Goal: Information Seeking & Learning: Learn about a topic

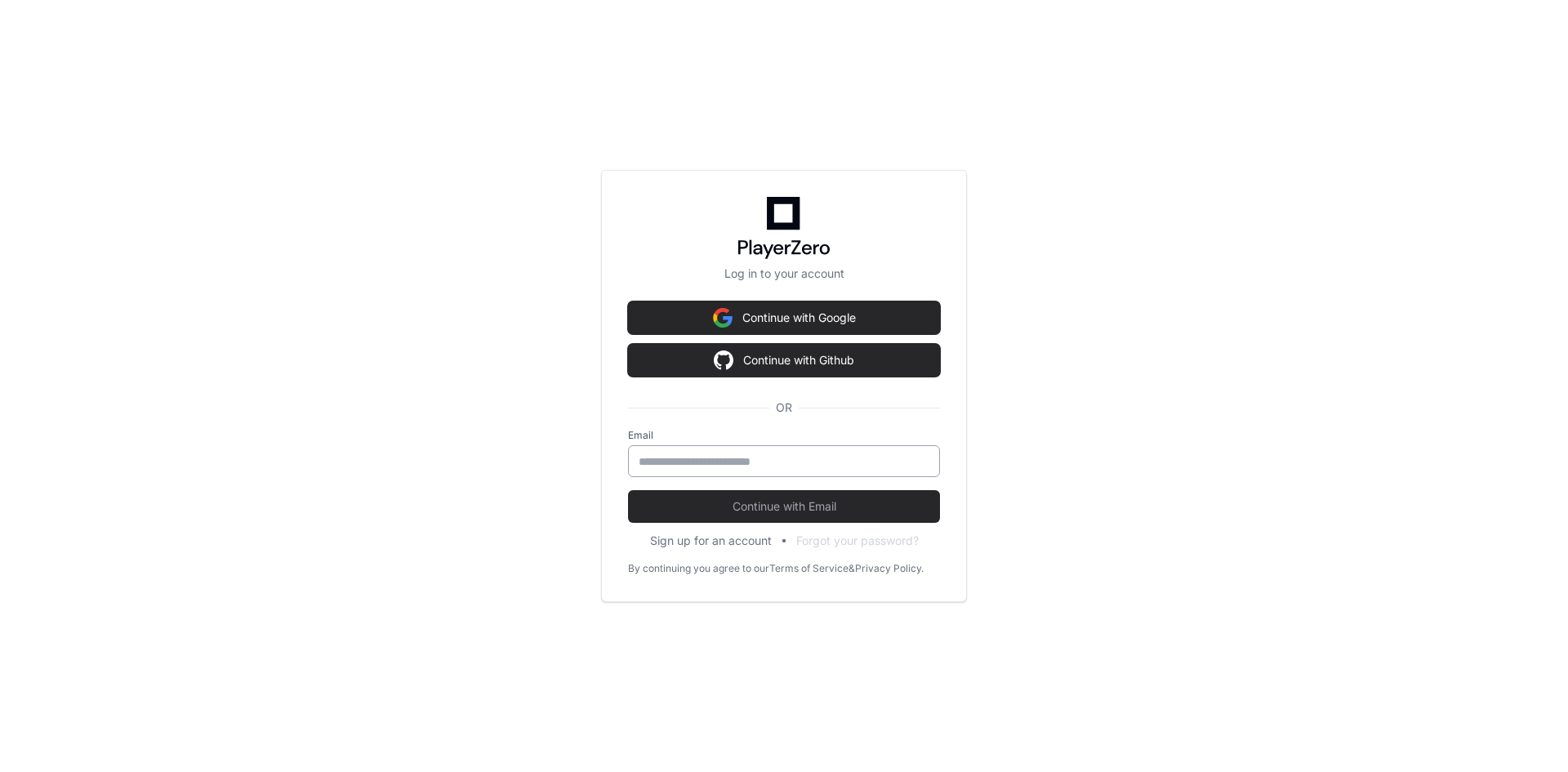
click at [812, 467] on input "email" at bounding box center [783, 462] width 291 height 16
type input "**********"
click at [628, 490] on button "Continue with Email" at bounding box center [784, 506] width 312 height 33
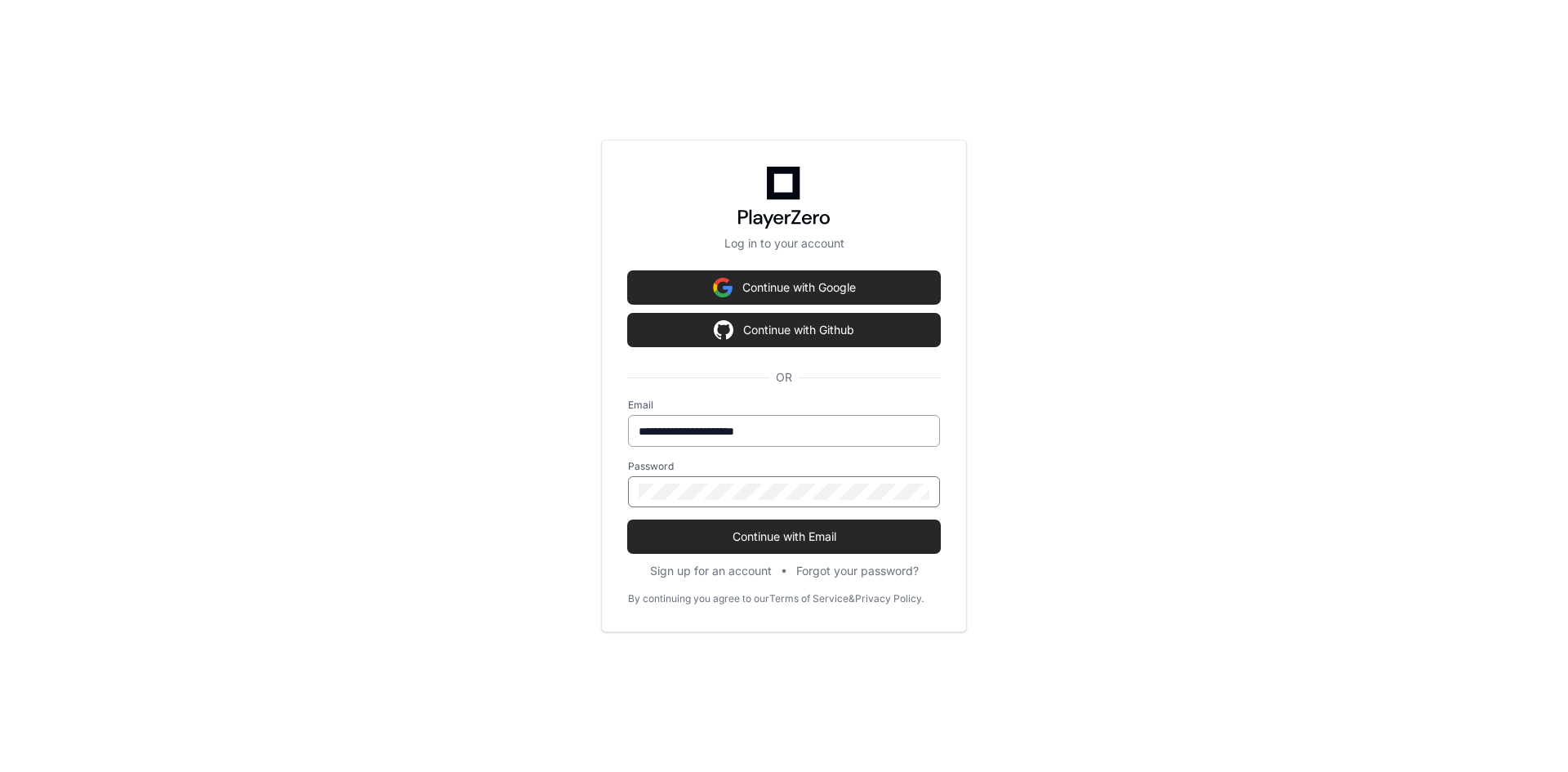
click at [628, 520] on button "Continue with Email" at bounding box center [784, 537] width 312 height 33
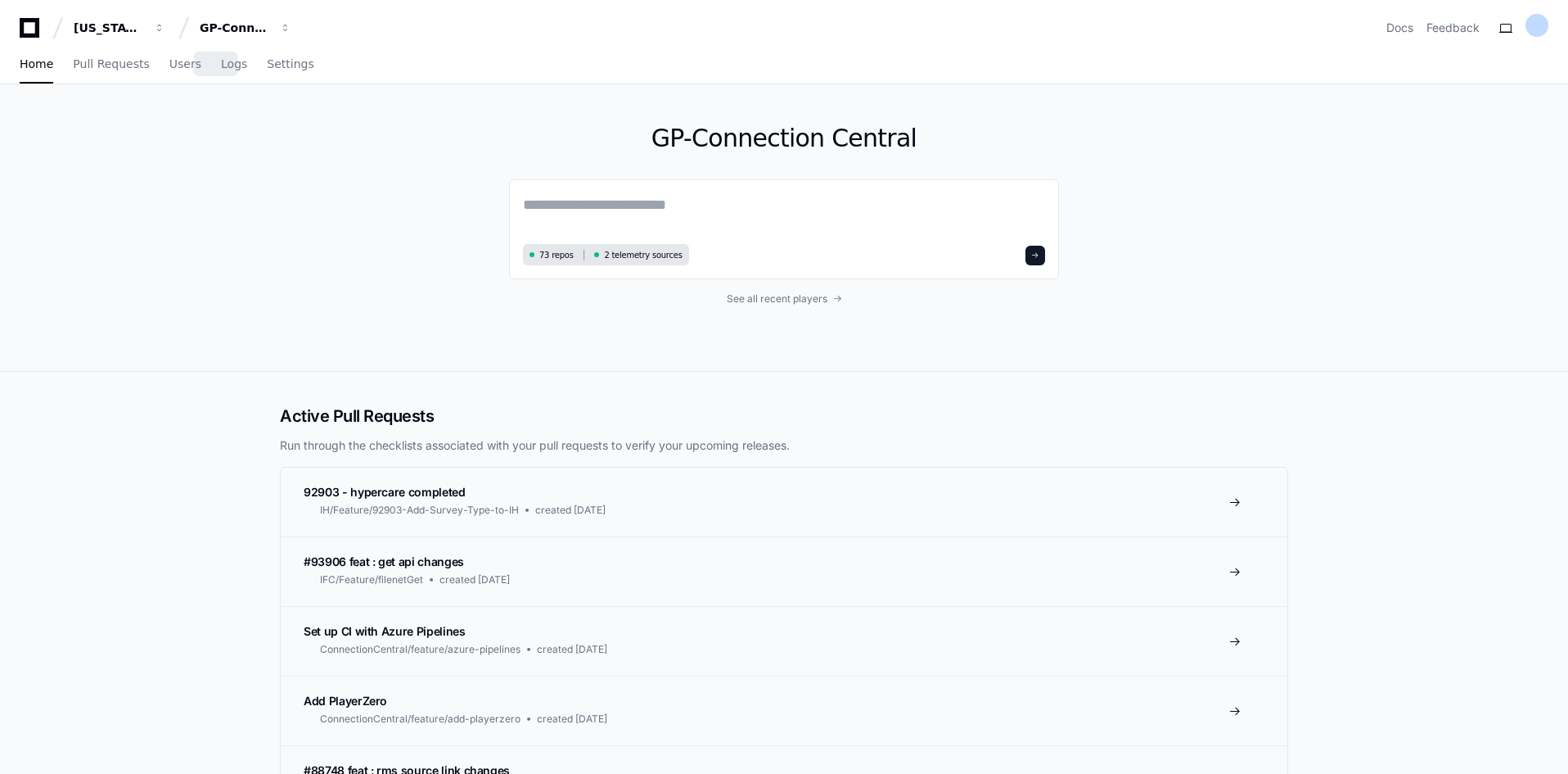
click at [187, 69] on div "Home Pull Requests Users Logs Settings" at bounding box center [167, 64] width 295 height 37
click at [179, 69] on span "Users" at bounding box center [185, 64] width 32 height 10
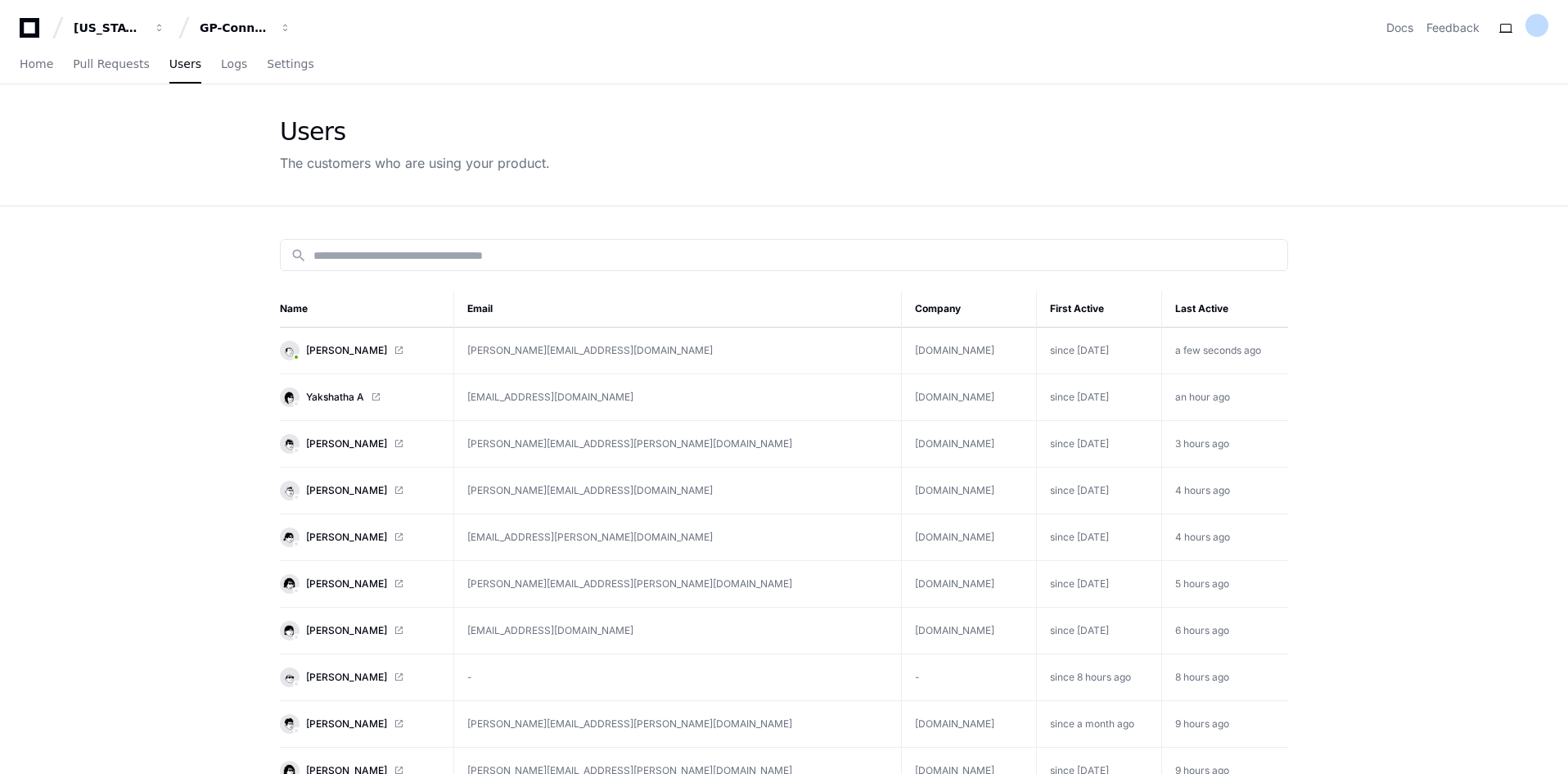
click at [782, 361] on td "[PERSON_NAME][EMAIL_ADDRESS][DOMAIN_NAME]" at bounding box center [678, 350] width 447 height 46
click at [415, 351] on link "[PERSON_NAME]" at bounding box center [360, 350] width 161 height 20
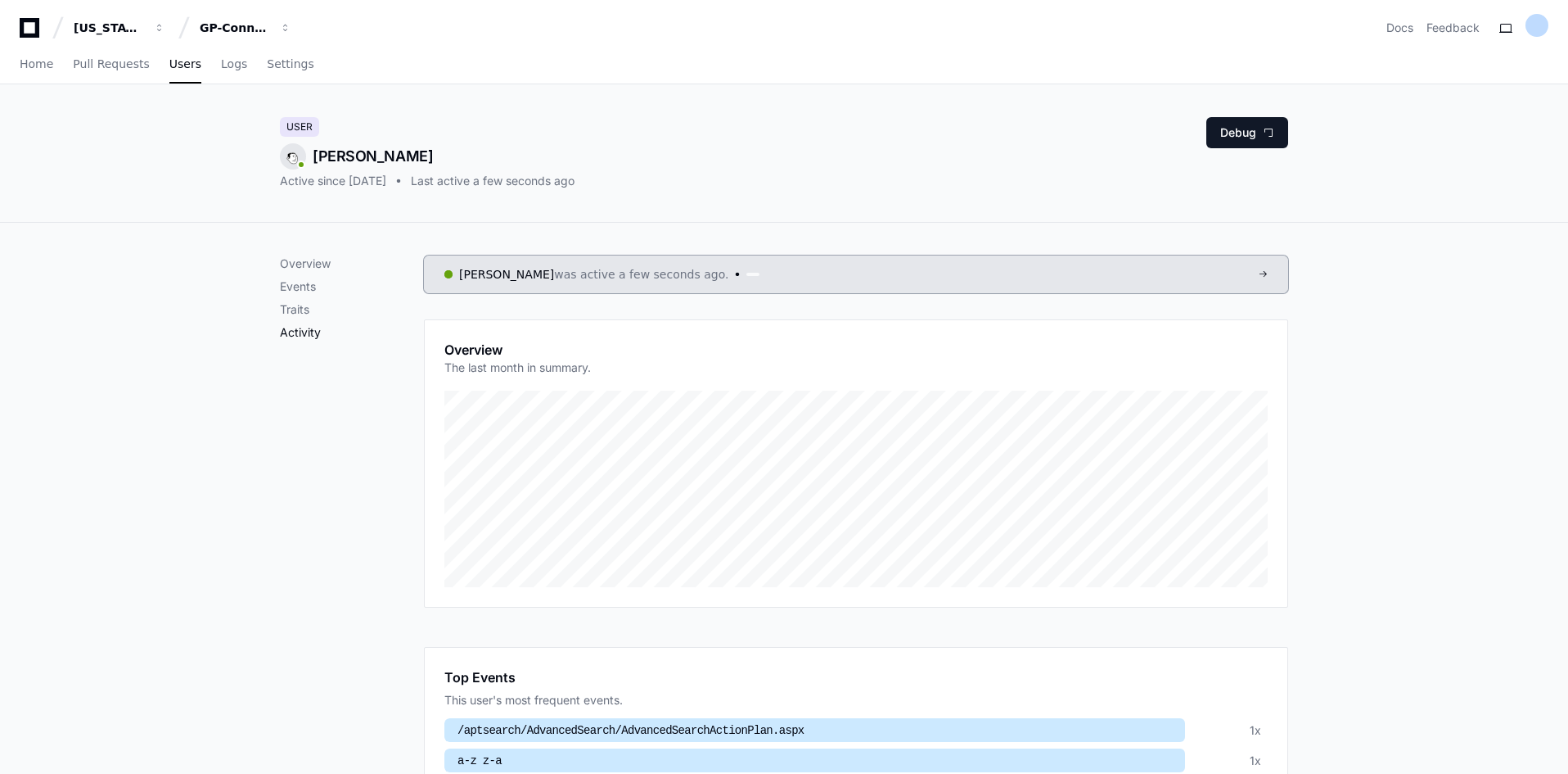
click at [301, 328] on p "Activity" at bounding box center [352, 332] width 144 height 16
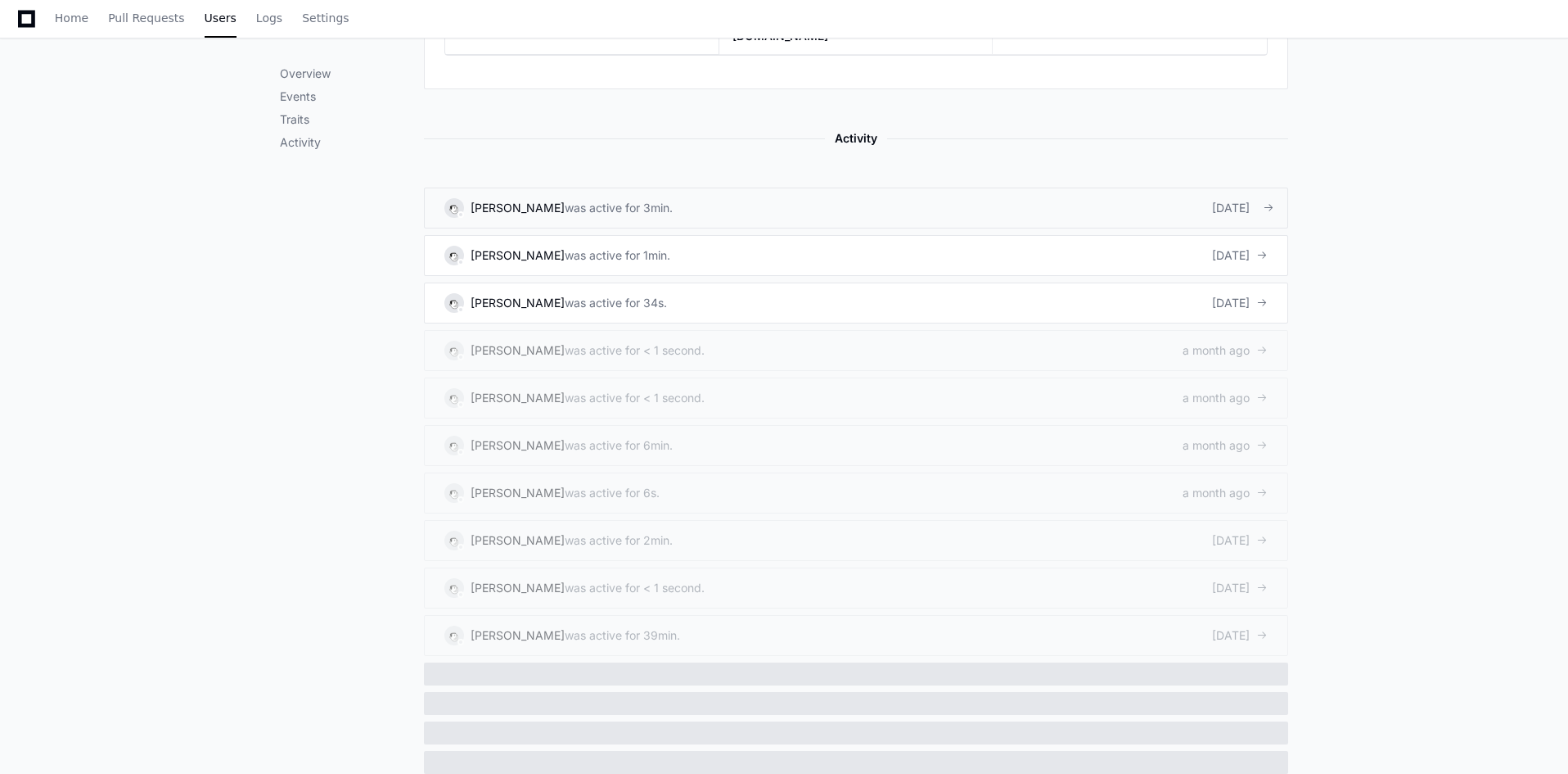
scroll to position [1024, 0]
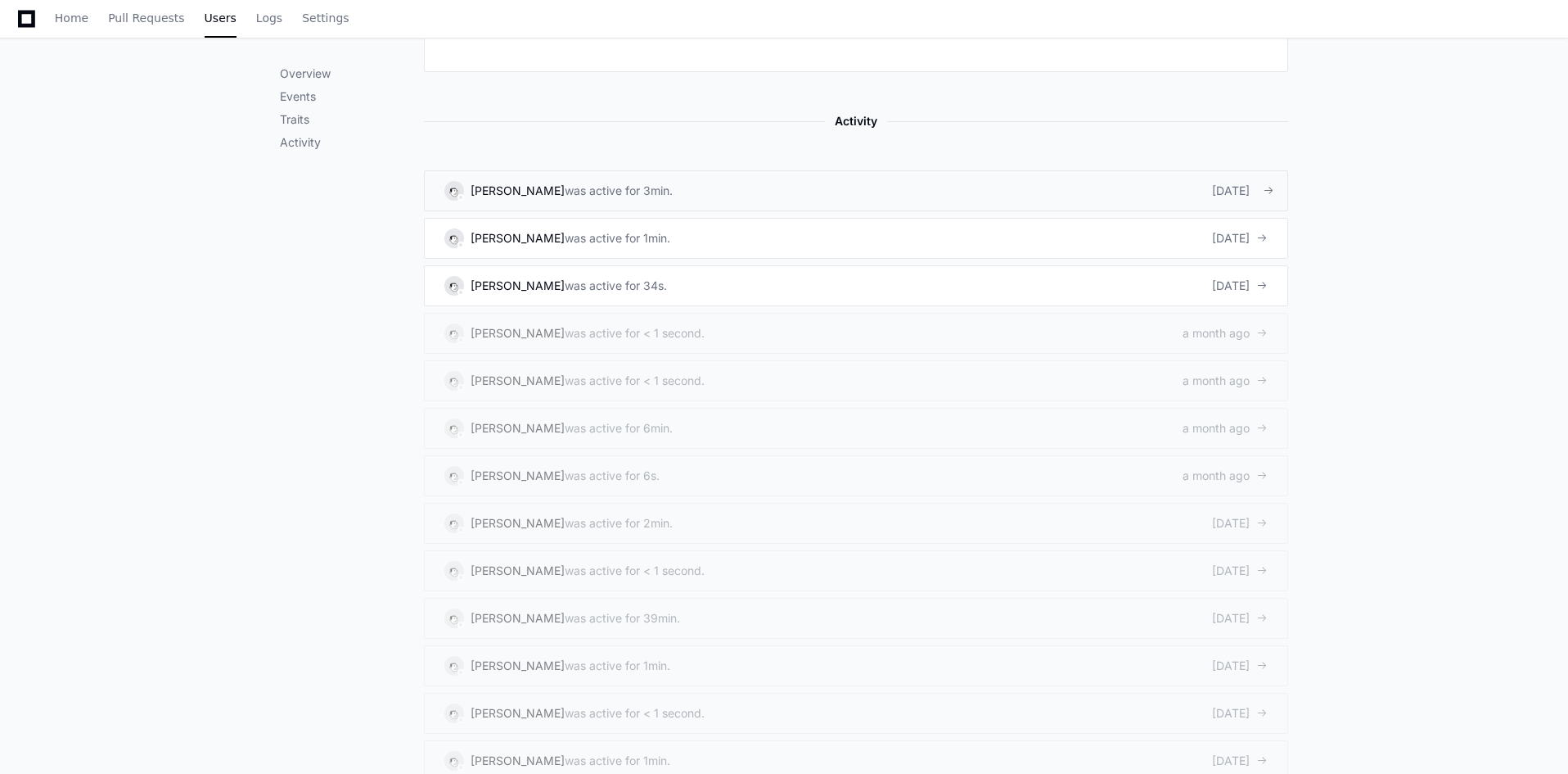
click at [564, 182] on div "was active for 3min." at bounding box center [618, 191] width 108 height 16
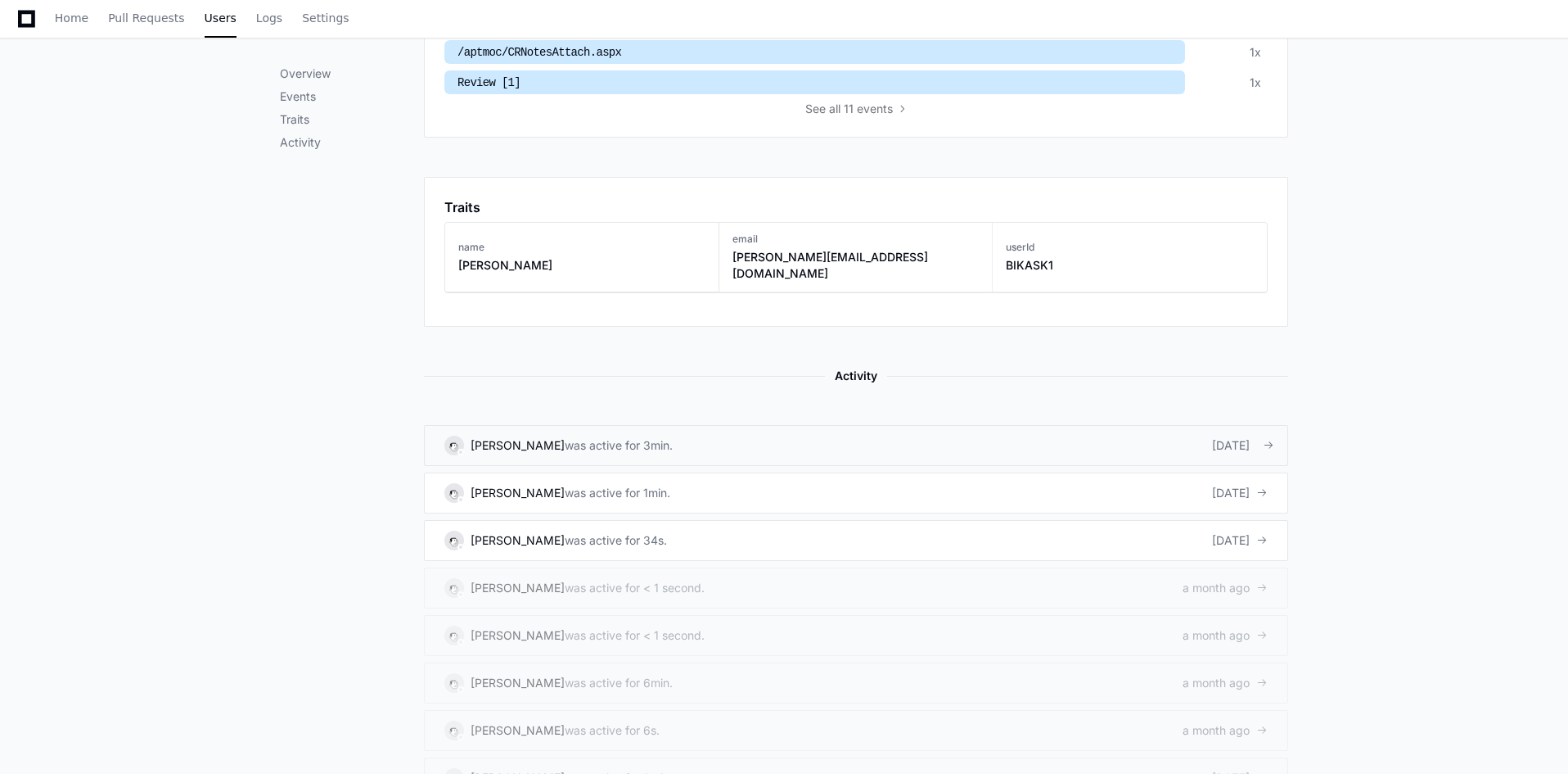
scroll to position [766, 0]
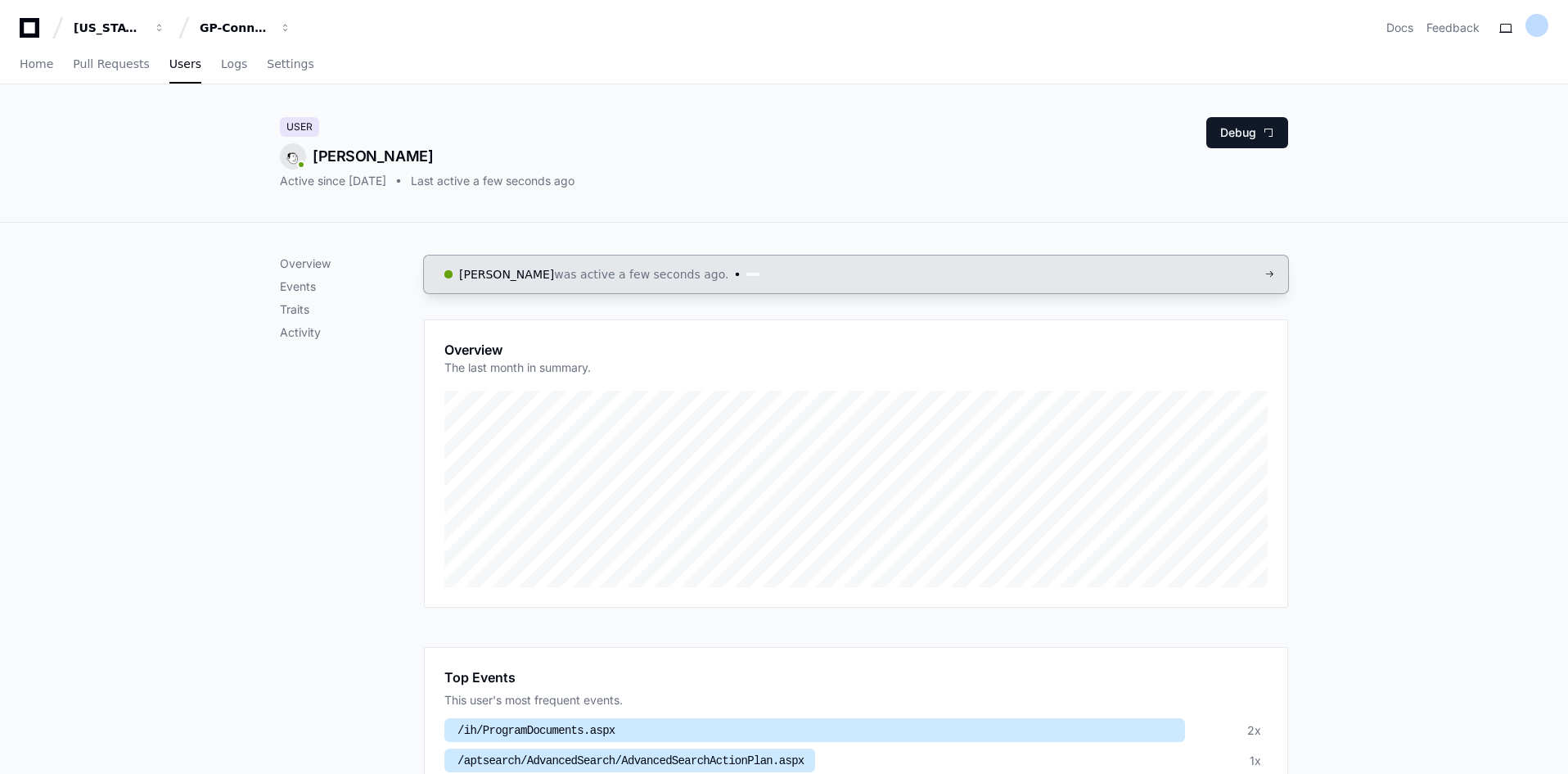
click at [640, 273] on span "was active a few seconds ago." at bounding box center [642, 274] width 174 height 16
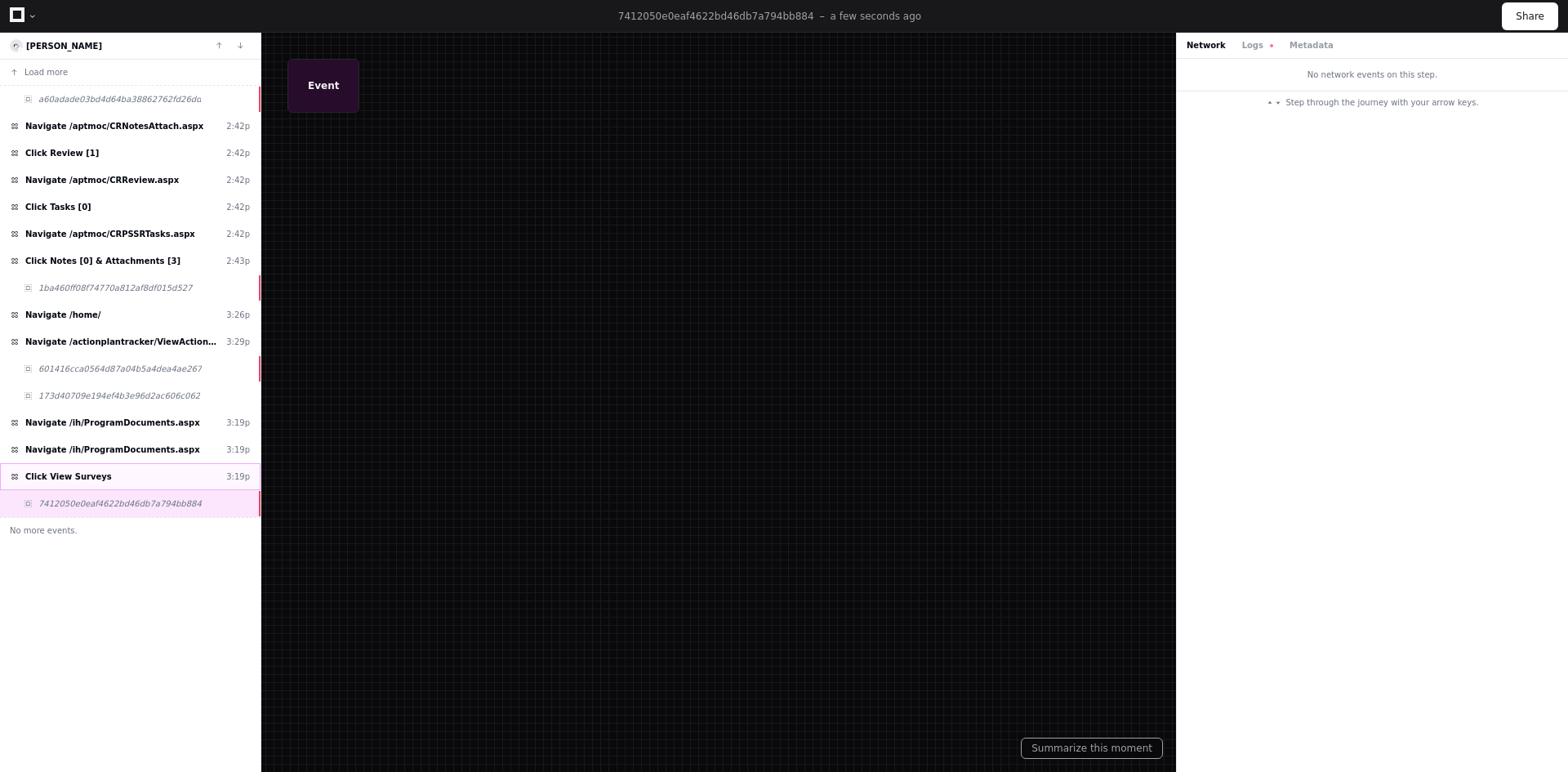
click at [72, 466] on div "Click View Surveys 3:19p" at bounding box center [130, 477] width 261 height 27
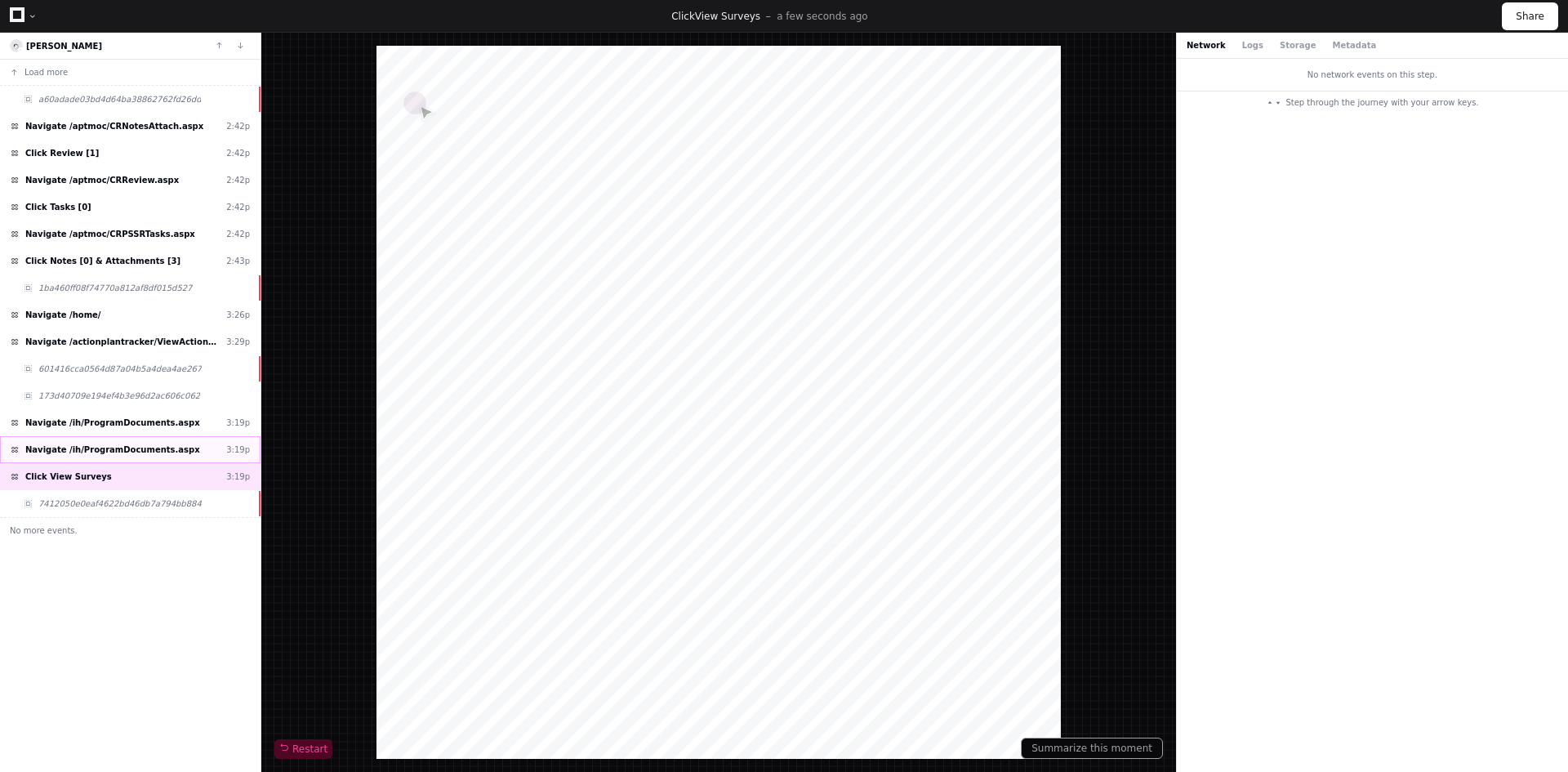
click at [111, 436] on div "Navigate /ih/ProgramDocuments.aspx 3:19p" at bounding box center [130, 450] width 261 height 27
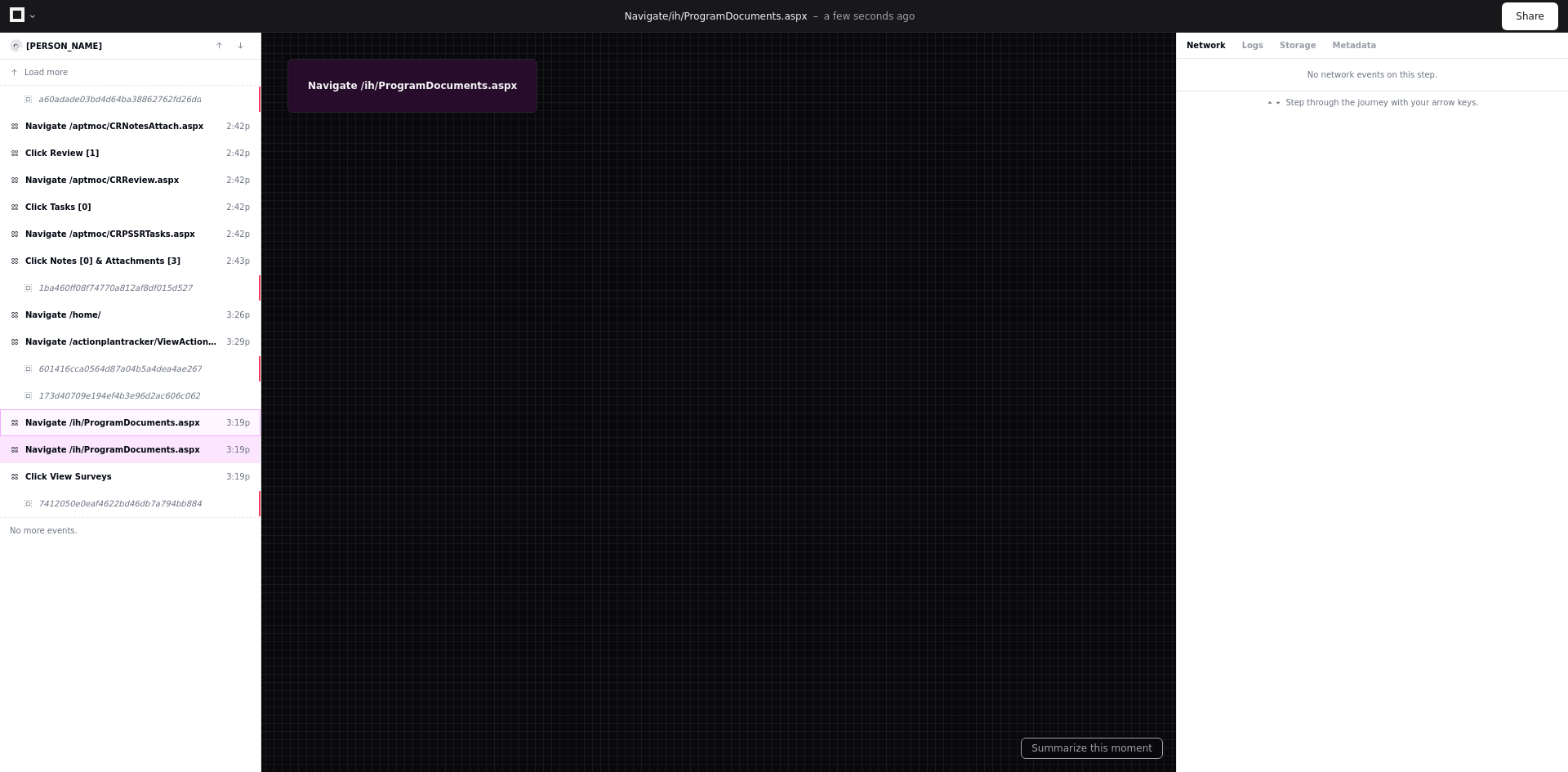
click at [148, 426] on span "Navigate /ih/ProgramDocuments.aspx" at bounding box center [112, 423] width 175 height 13
click at [187, 346] on span "Navigate /actionplantracker/ViewActionPlan.aspx" at bounding box center [122, 342] width 195 height 13
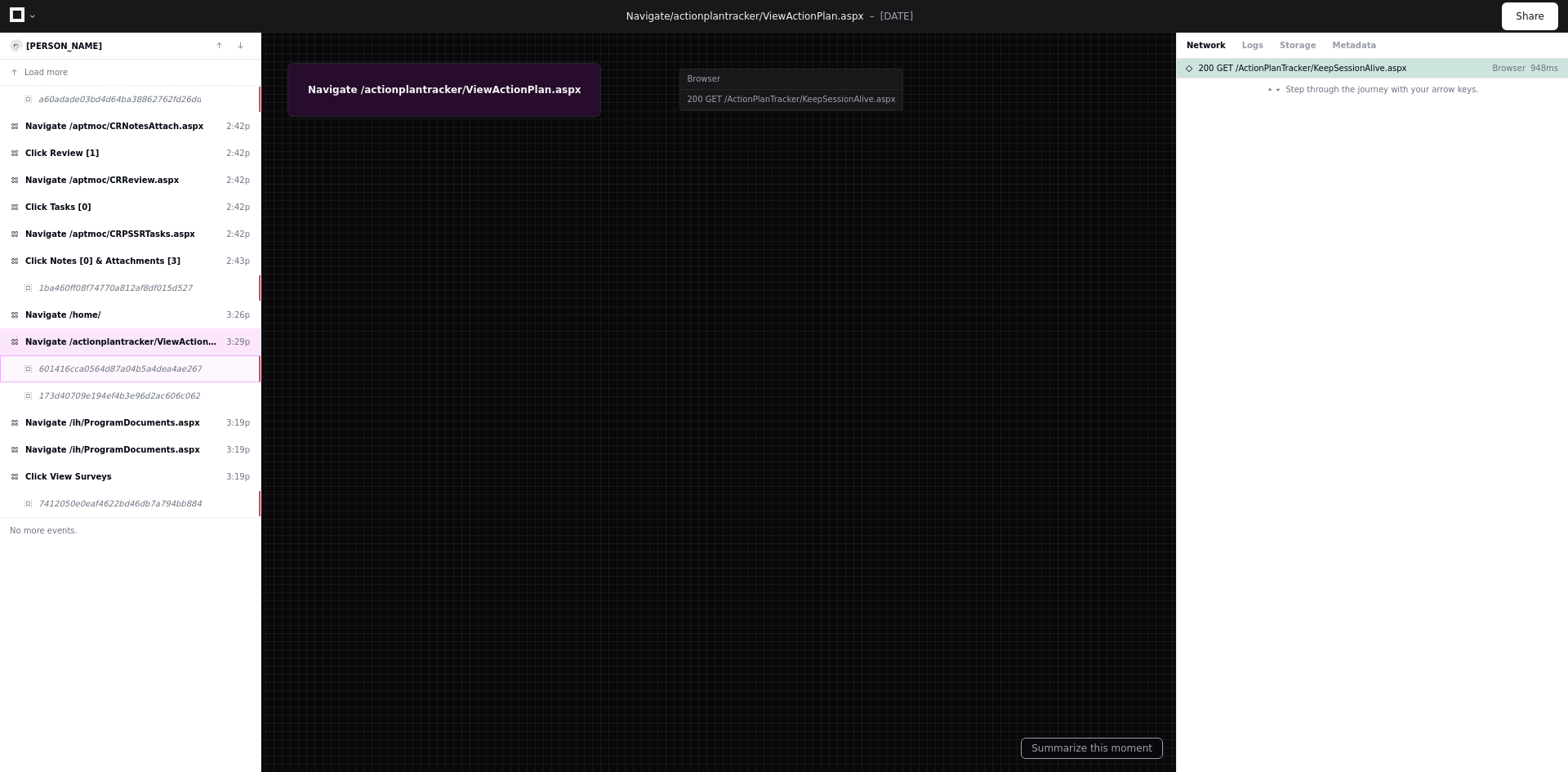
click at [132, 373] on span "601416cca0564d87a04b5a4dea4ae267" at bounding box center [120, 369] width 163 height 13
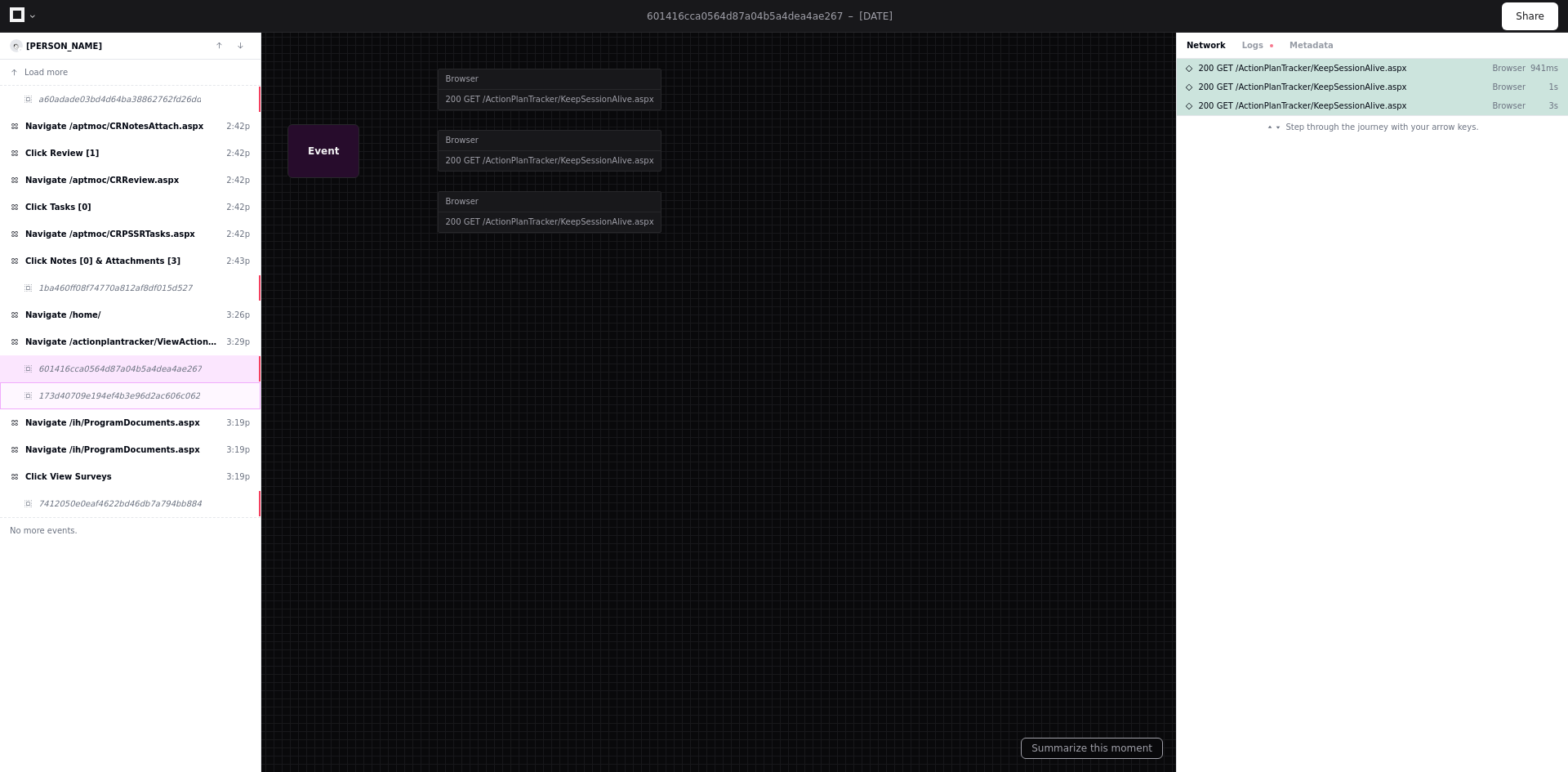
click at [132, 390] on span "173d40709e194ef4b3e96d2ac606c062" at bounding box center [119, 396] width 162 height 13
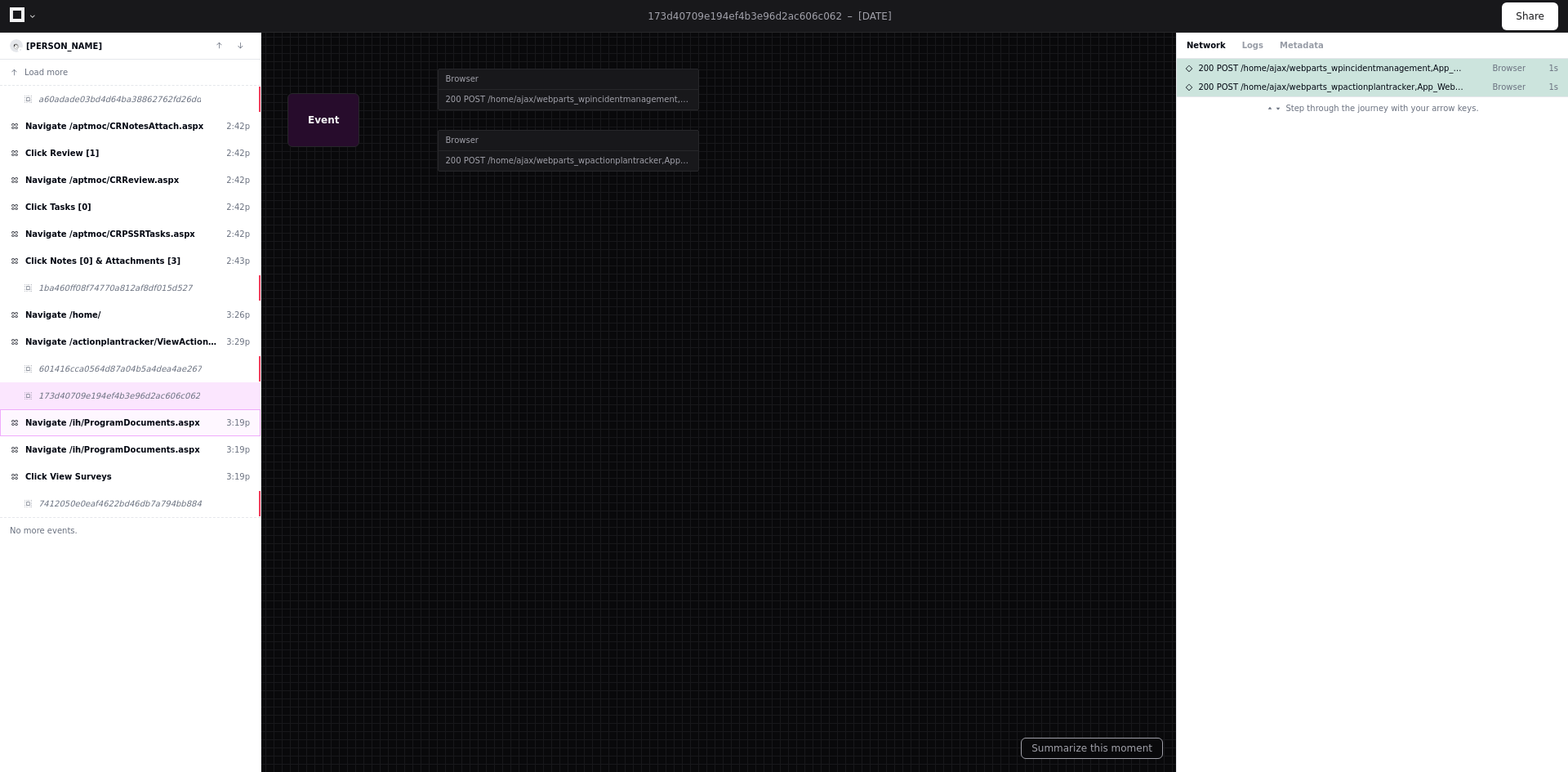
click at [125, 422] on span "Navigate /ih/ProgramDocuments.aspx" at bounding box center [112, 423] width 175 height 13
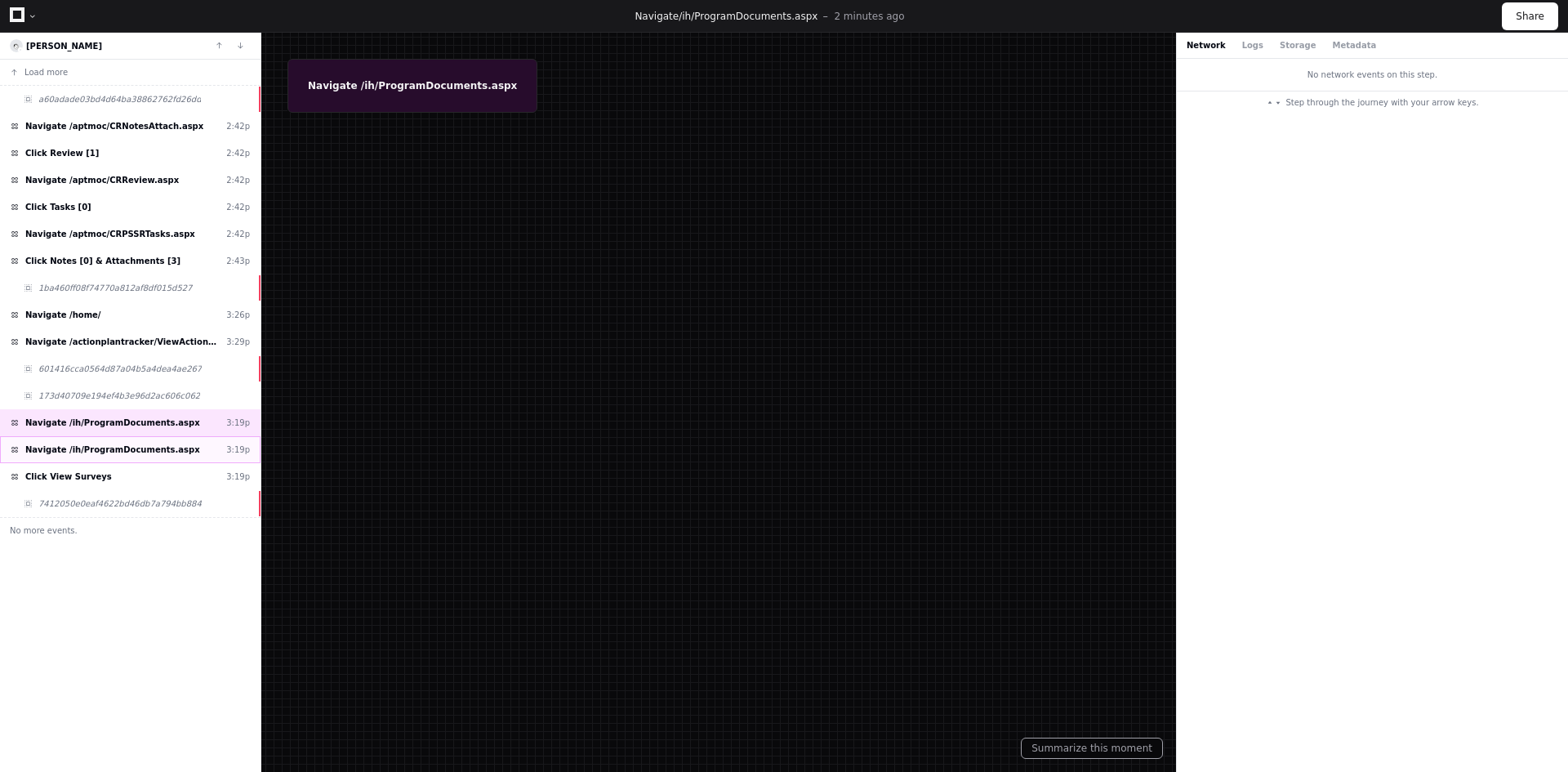
click at [126, 451] on span "Navigate /ih/ProgramDocuments.aspx" at bounding box center [112, 450] width 175 height 13
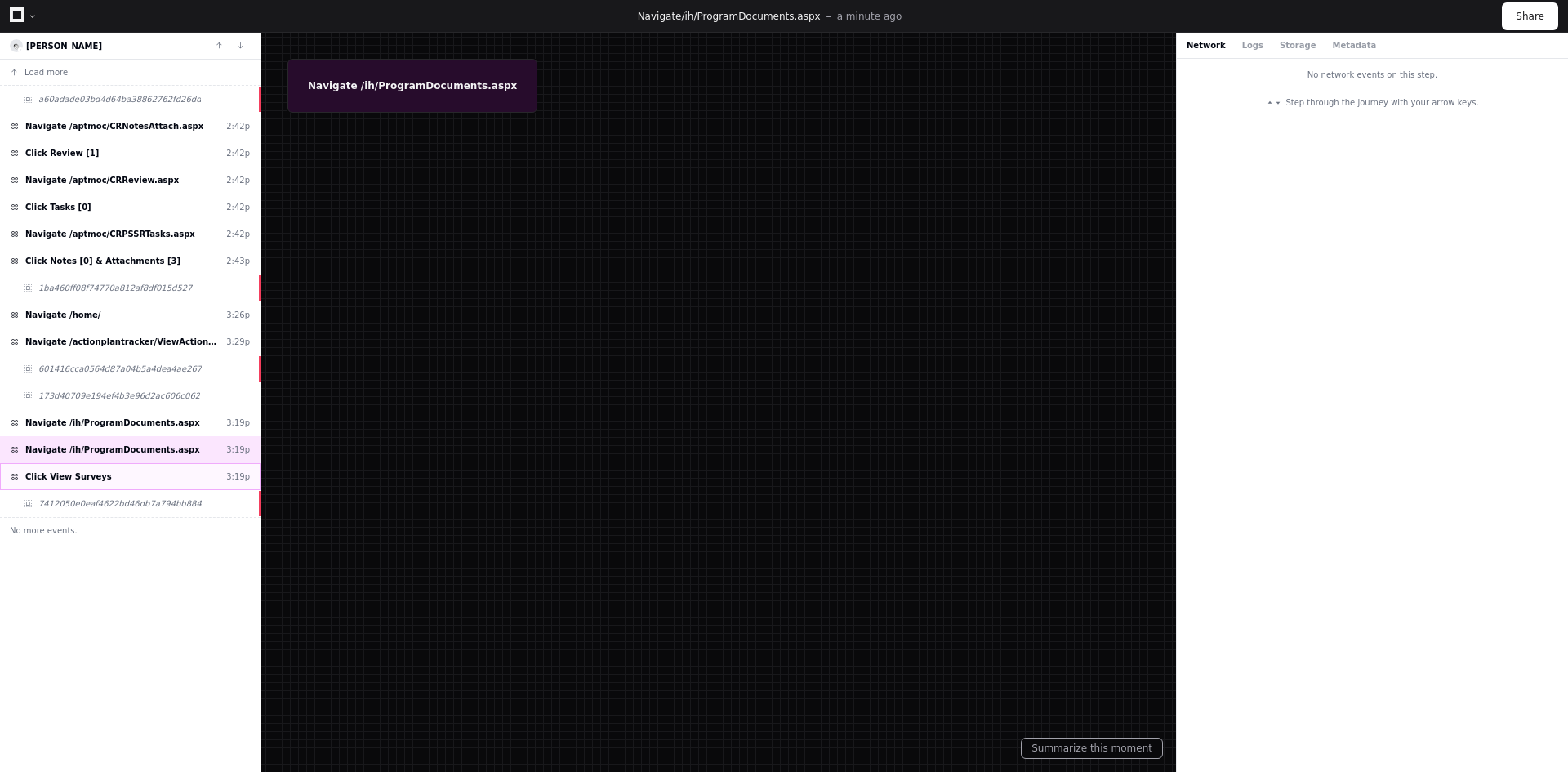
click at [107, 474] on div "Click View Surveys 3:19p" at bounding box center [130, 477] width 261 height 27
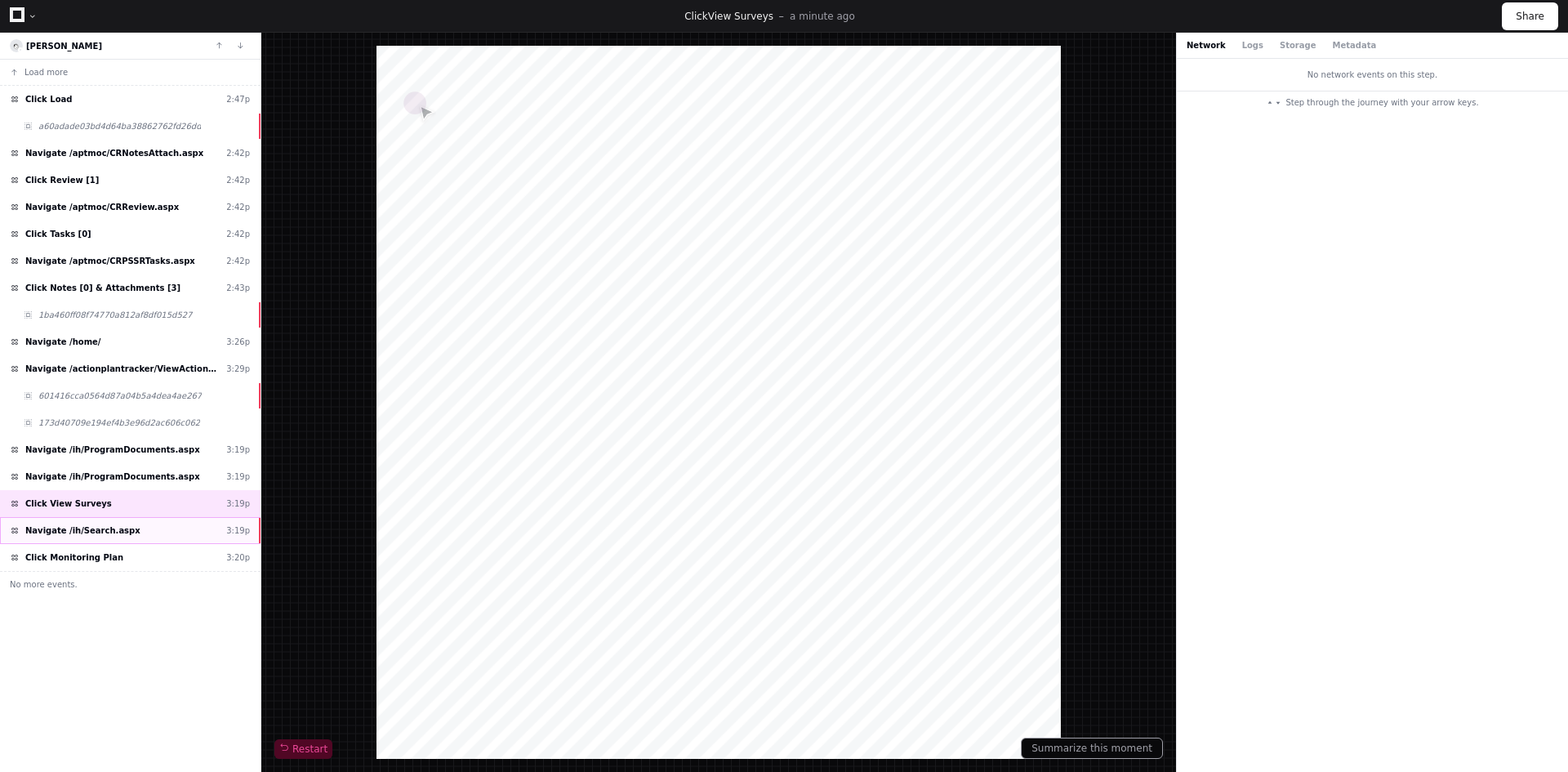
click at [136, 520] on div "Navigate /ih/Search.aspx 3:19p" at bounding box center [130, 530] width 261 height 27
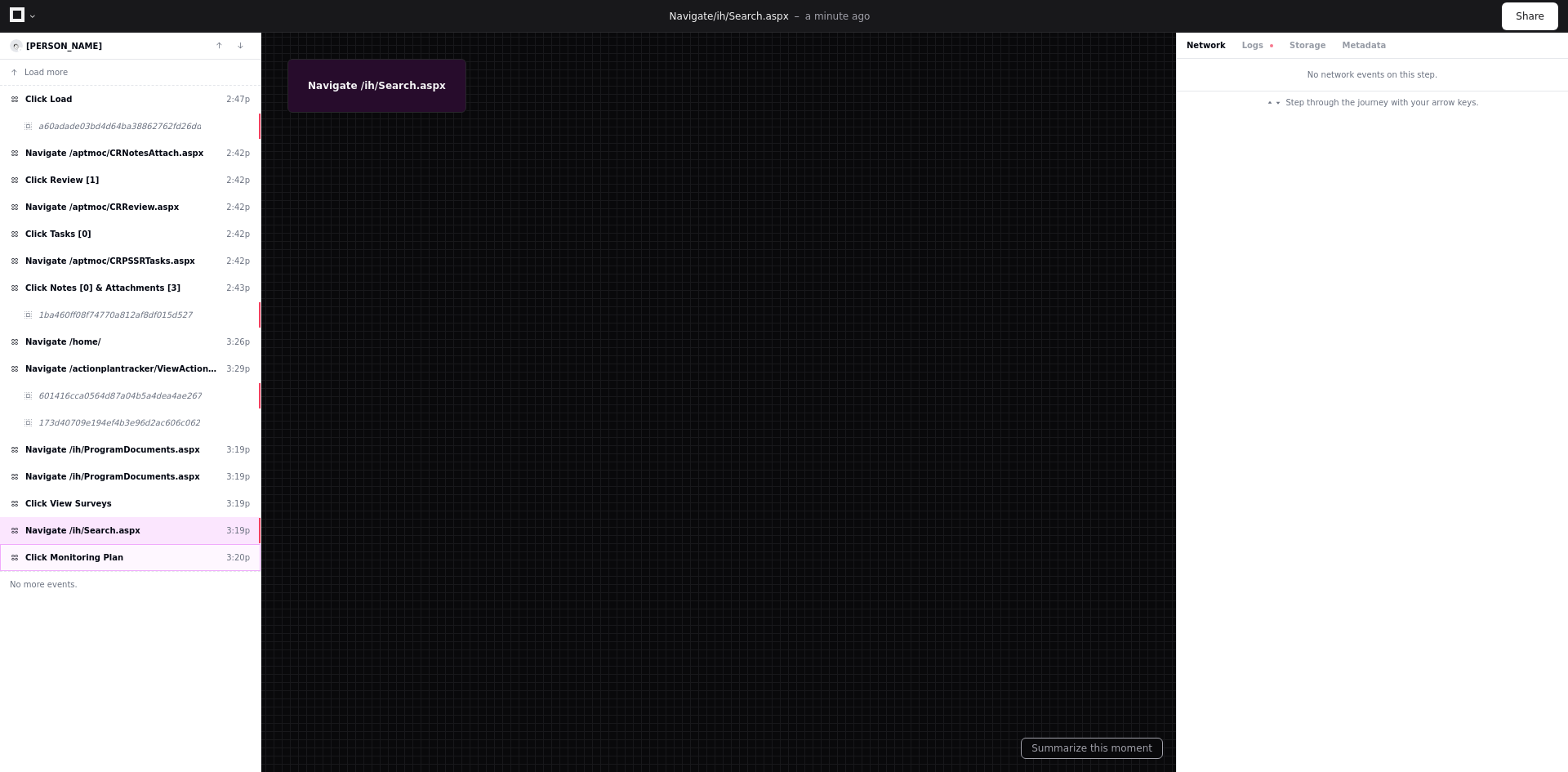
click at [113, 563] on div "Click Monitoring Plan 3:20p" at bounding box center [130, 558] width 261 height 27
click at [129, 525] on div "Navigate /ih/Search.aspx 3:19p" at bounding box center [130, 530] width 261 height 27
click at [139, 507] on div "Click View Surveys 3:19p" at bounding box center [130, 503] width 261 height 27
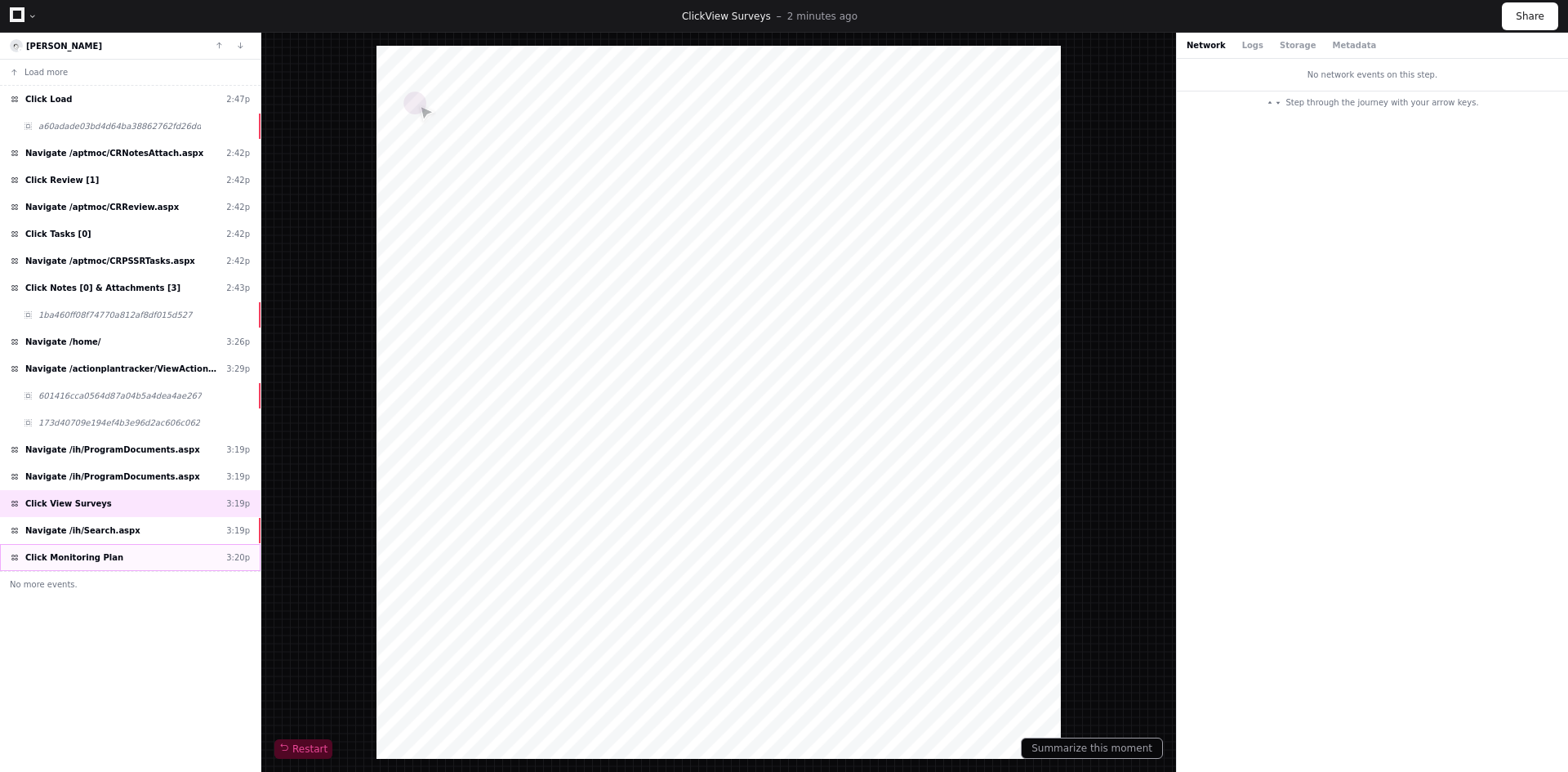
click at [113, 559] on div "Click Monitoring Plan 3:20p" at bounding box center [130, 558] width 261 height 27
